Goal: Information Seeking & Learning: Learn about a topic

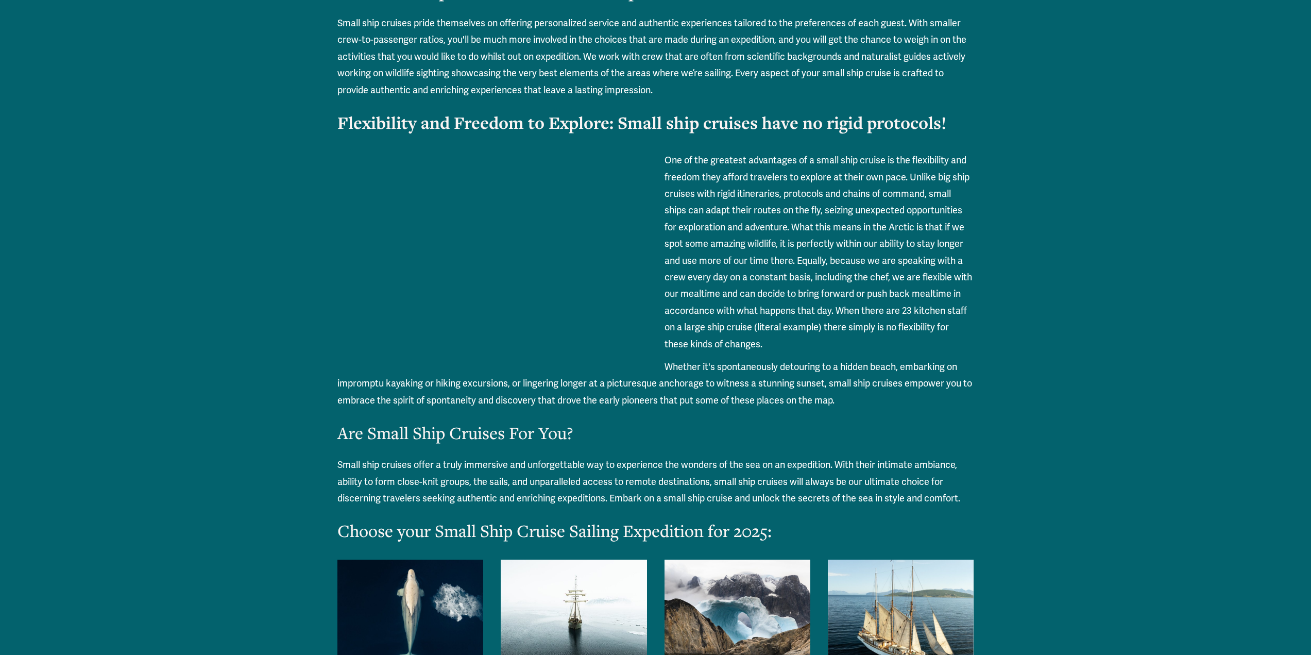
scroll to position [1905, 0]
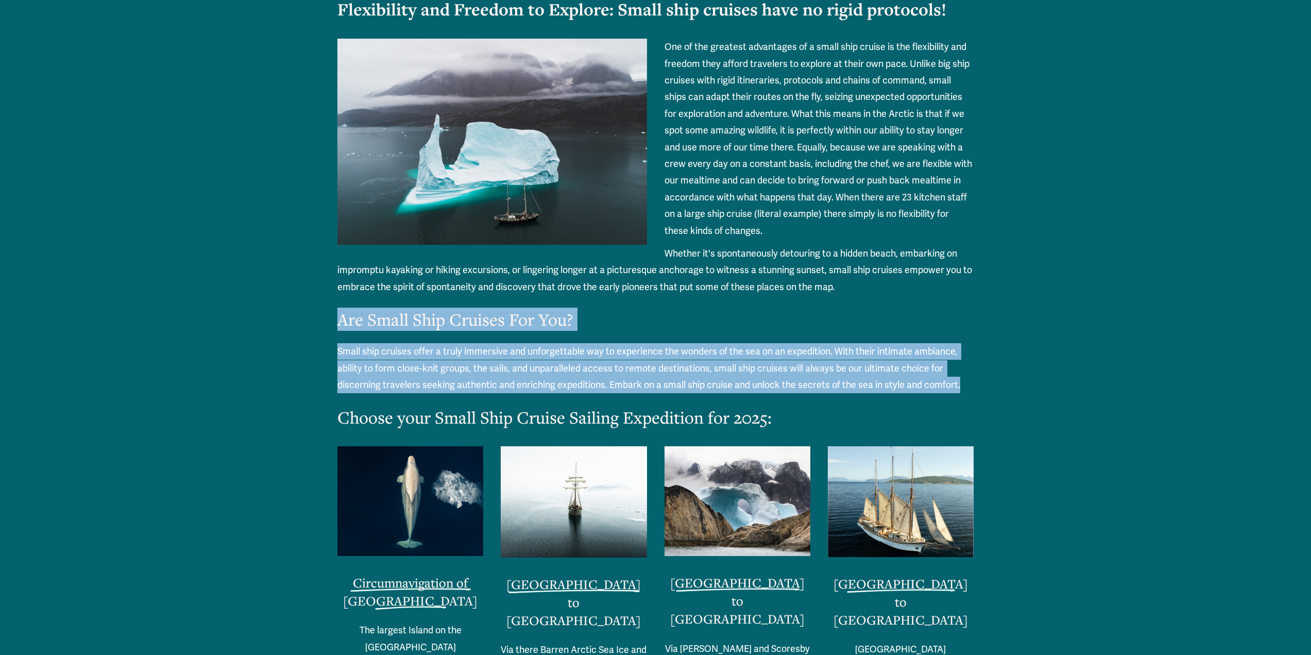
drag, startPoint x: 338, startPoint y: 319, endPoint x: 960, endPoint y: 379, distance: 625.4
click at [960, 379] on div "One of the greatest advantages of a small ship cruise is the flexibility and fr…" at bounding box center [655, 234] width 636 height 390
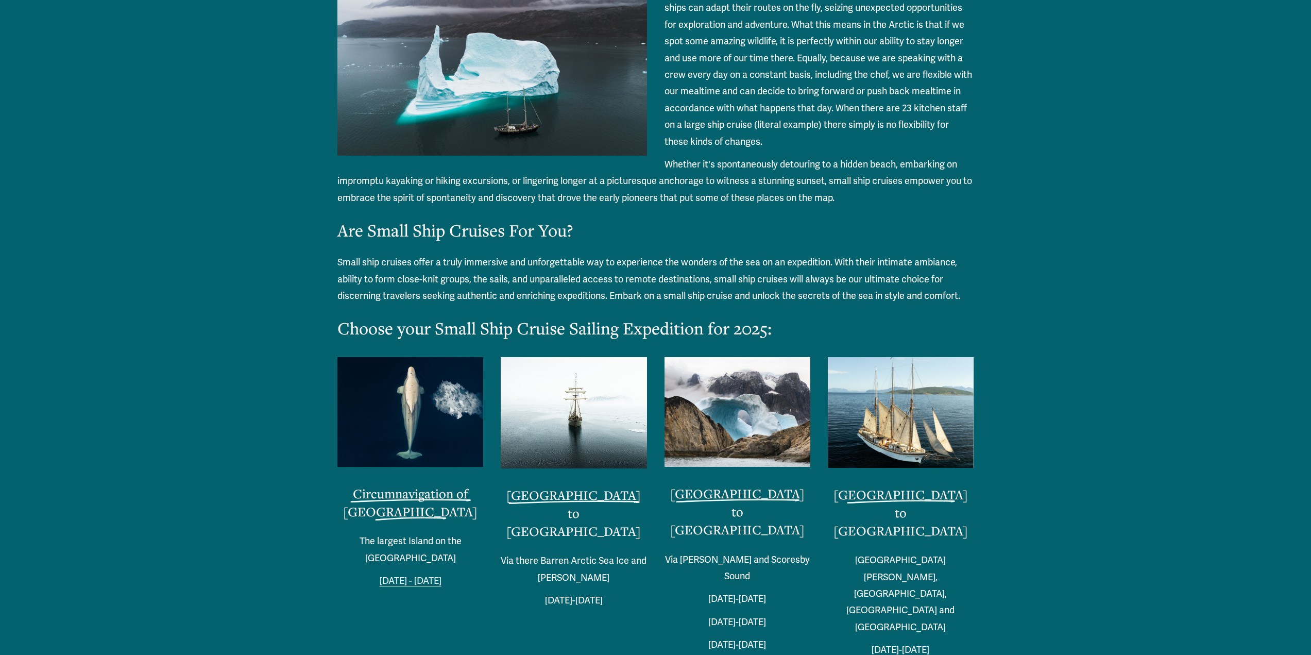
scroll to position [2163, 0]
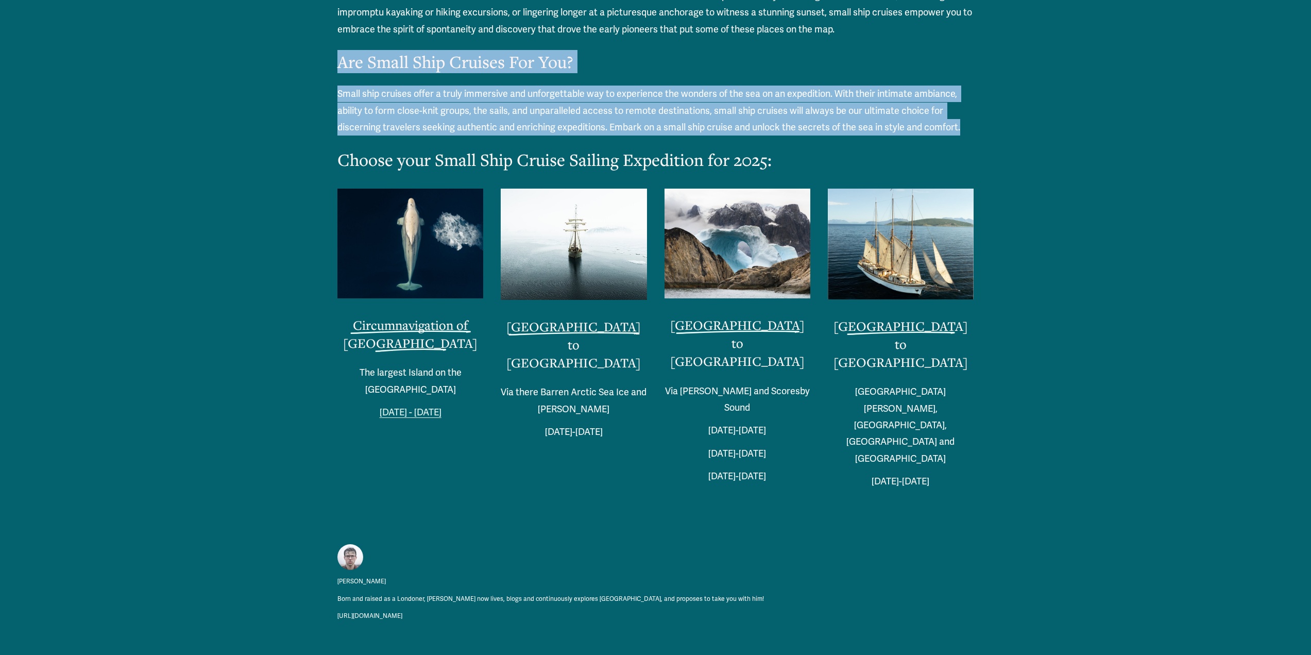
drag, startPoint x: 341, startPoint y: 62, endPoint x: 961, endPoint y: 128, distance: 624.1
copy div "Are Small Ship Cruises For You? Small ship cruises offer a truly immersive and …"
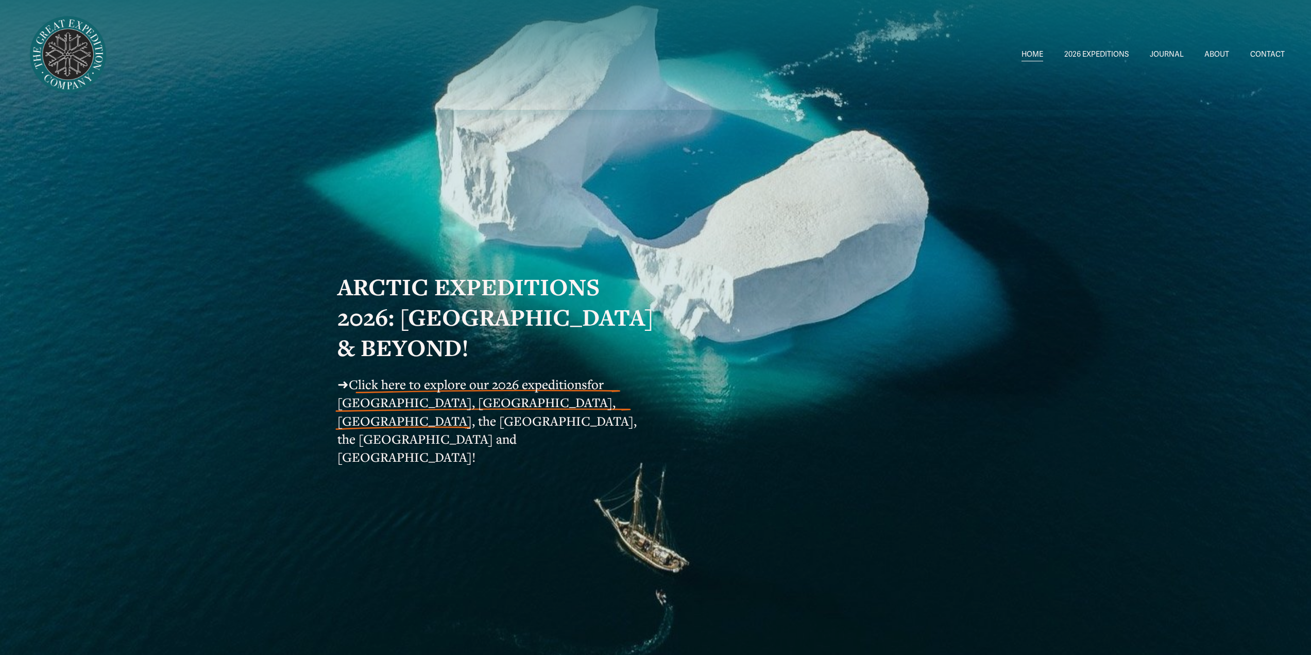
scroll to position [7421, 0]
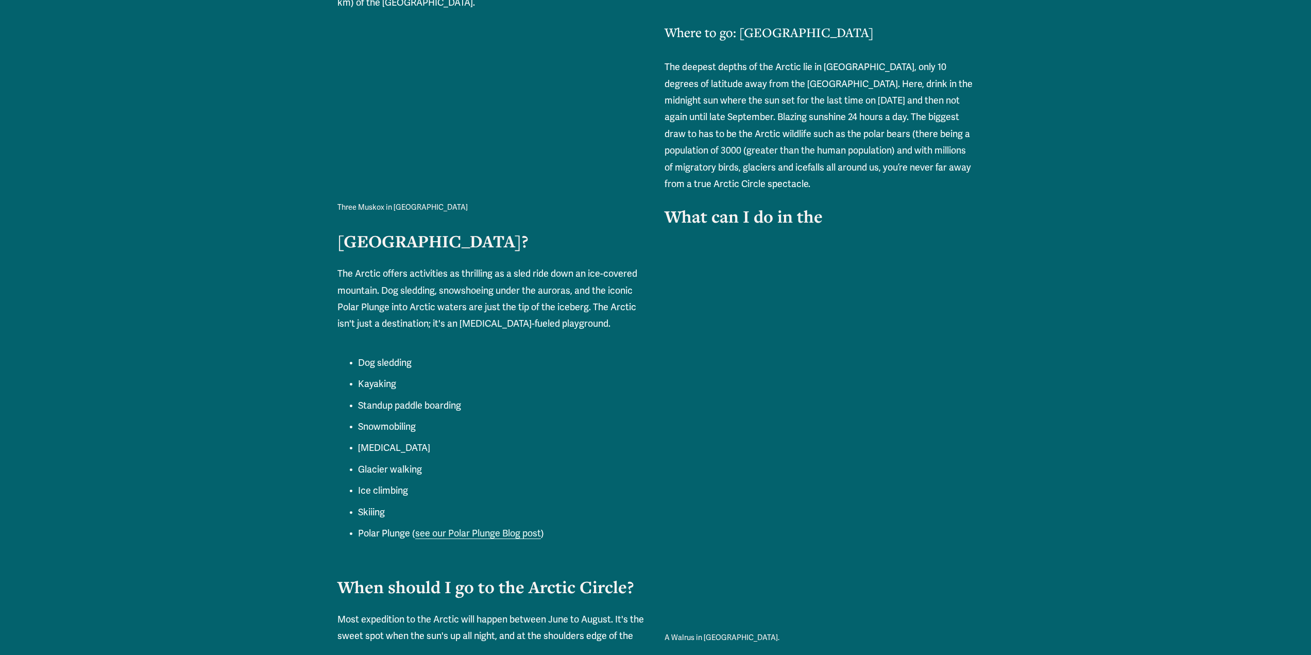
scroll to position [2935, 0]
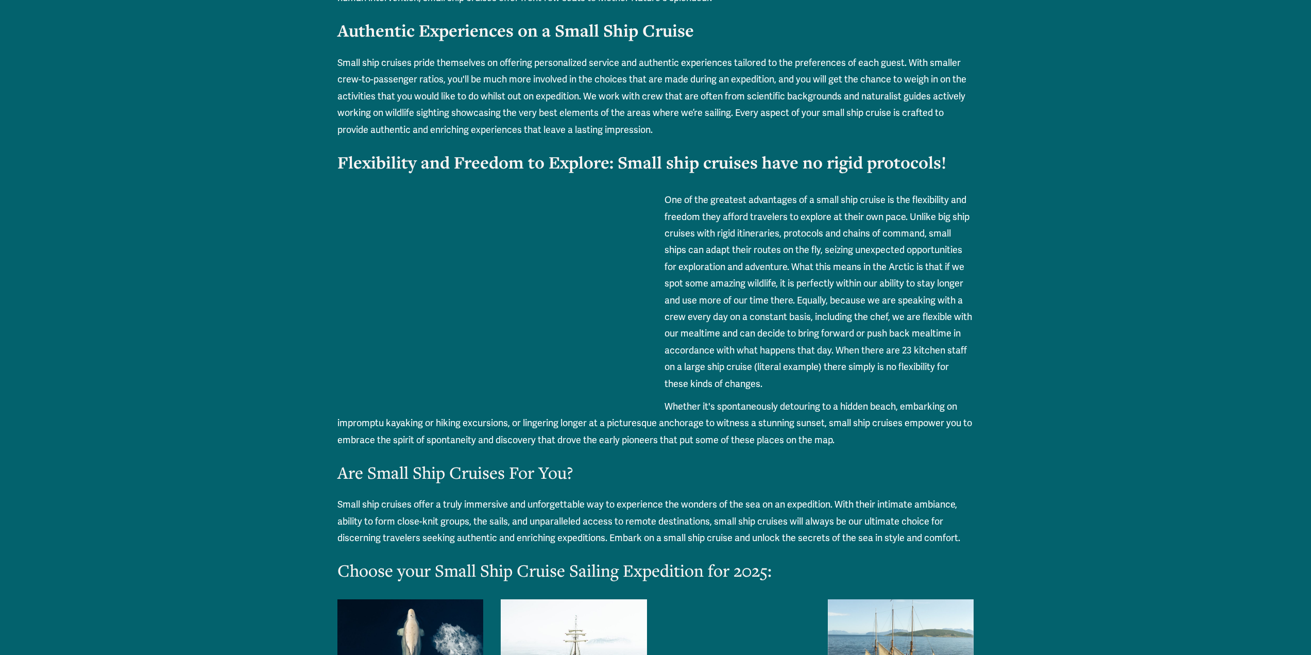
scroll to position [1751, 0]
